Goal: Task Accomplishment & Management: Manage account settings

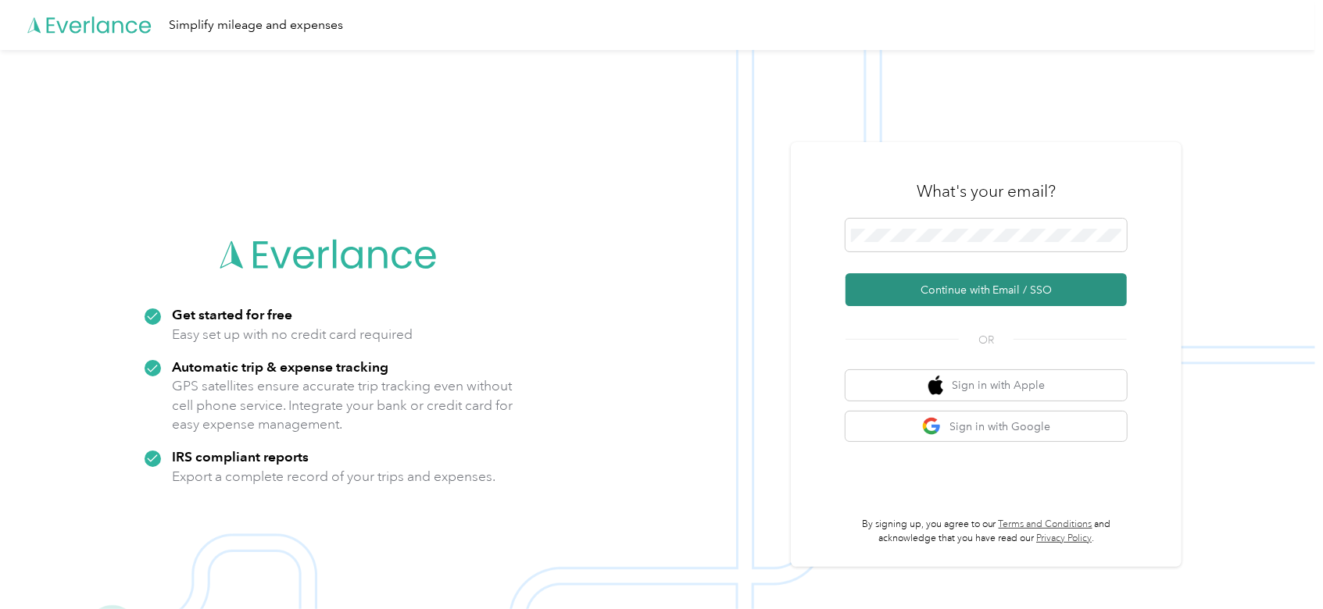
click at [960, 295] on button "Continue with Email / SSO" at bounding box center [985, 289] width 281 height 33
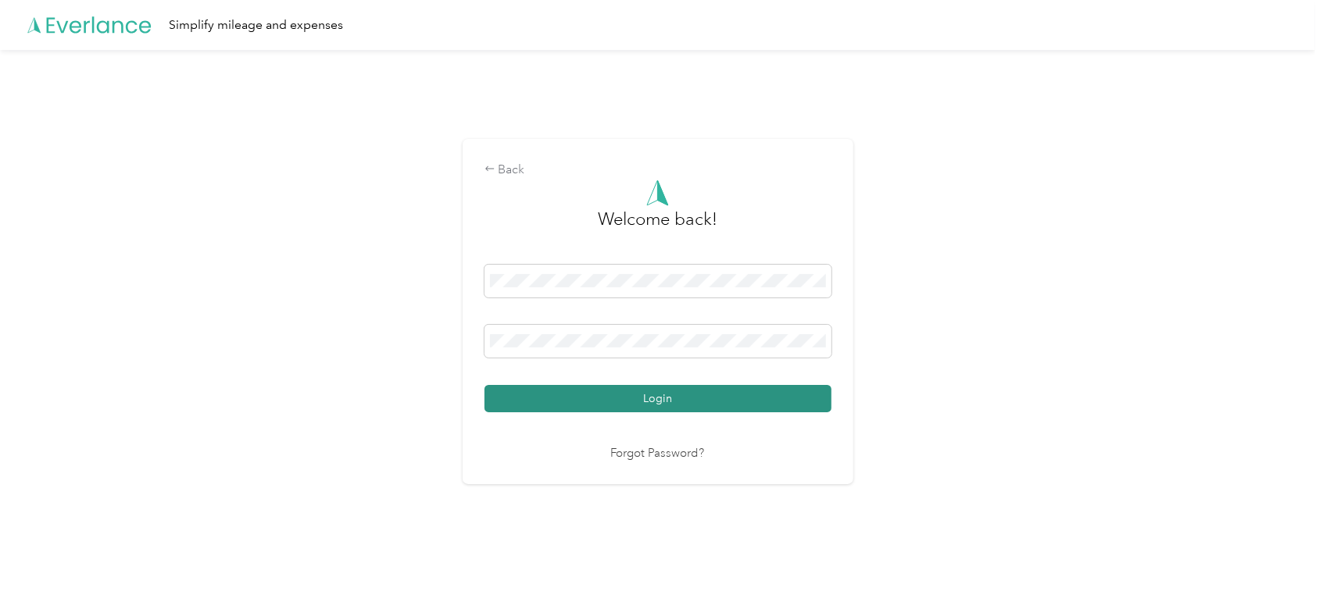
click at [645, 396] on button "Login" at bounding box center [657, 398] width 347 height 27
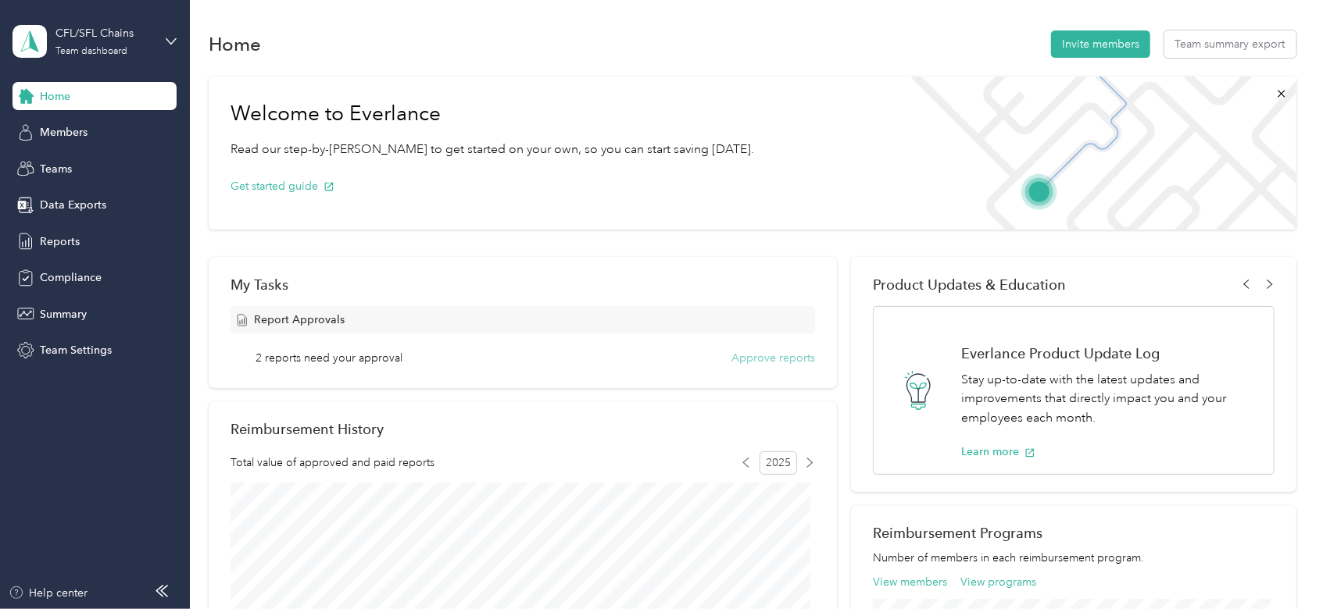
click at [759, 359] on button "Approve reports" at bounding box center [773, 358] width 84 height 16
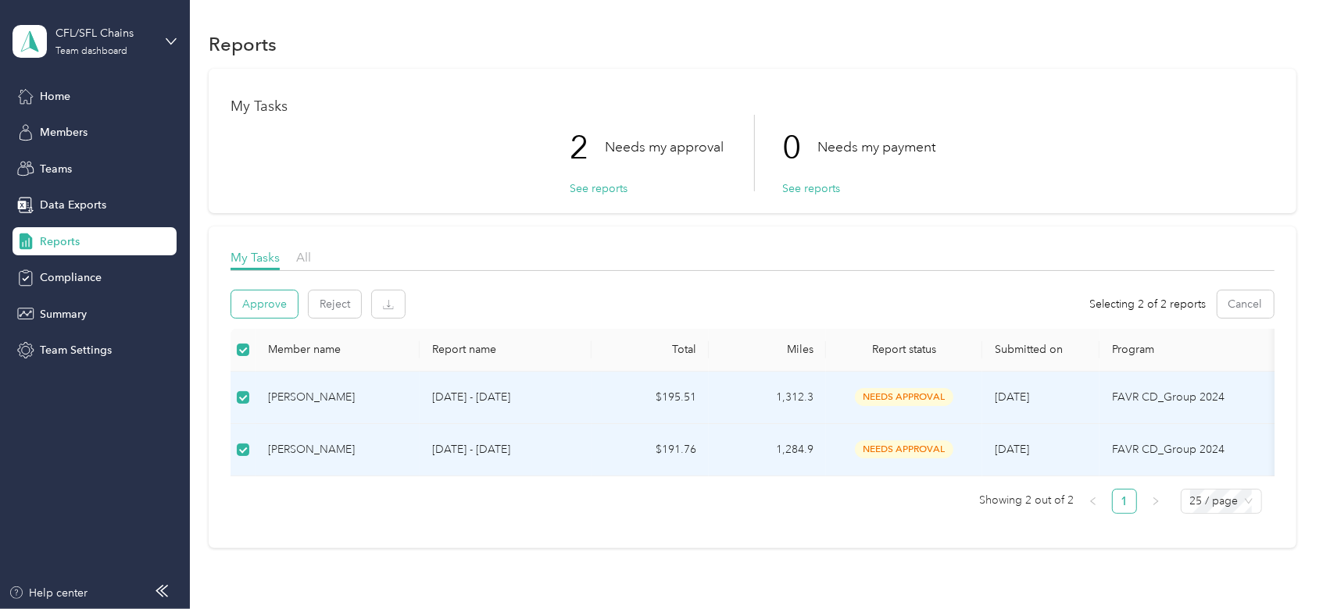
click at [263, 308] on button "Approve" at bounding box center [264, 304] width 66 height 27
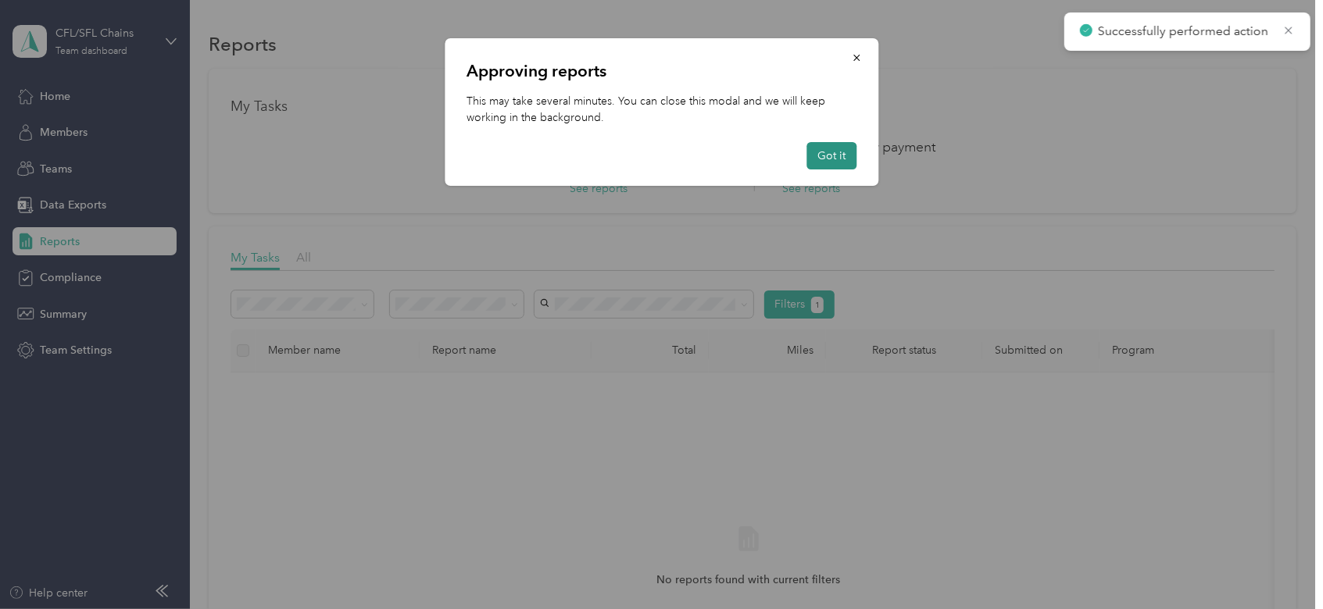
click at [834, 148] on button "Got it" at bounding box center [831, 155] width 50 height 27
